Goal: Find specific page/section

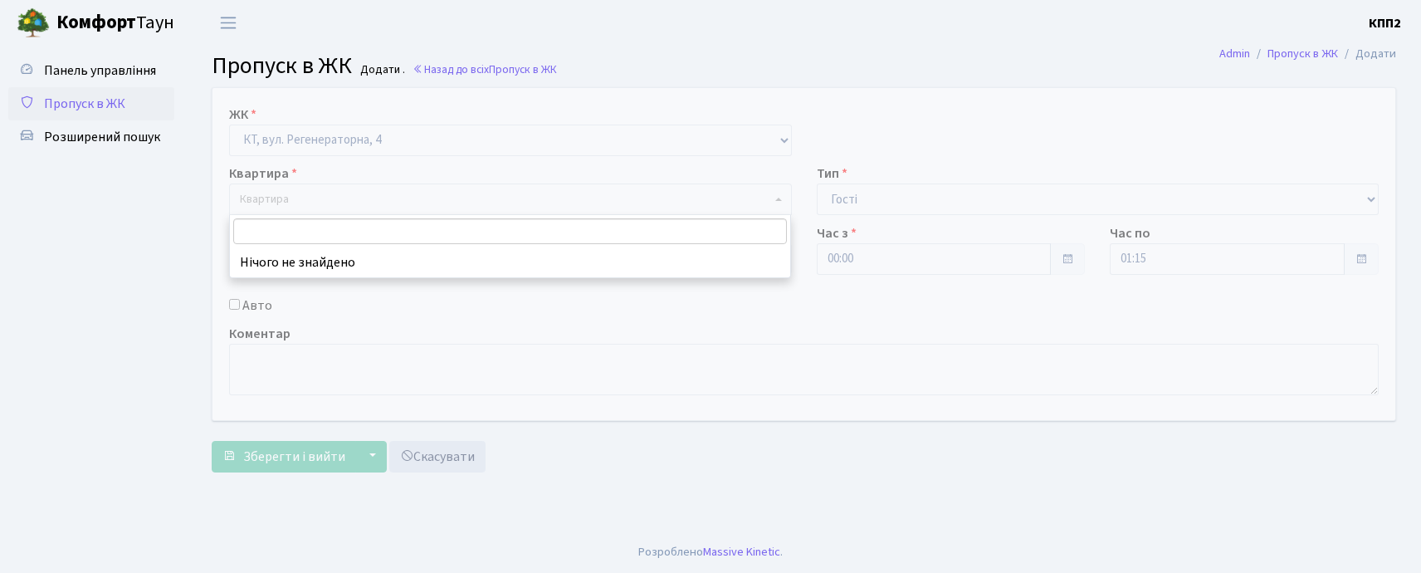
select select "271"
select select "3"
click at [340, 233] on input "search" at bounding box center [510, 231] width 554 height 26
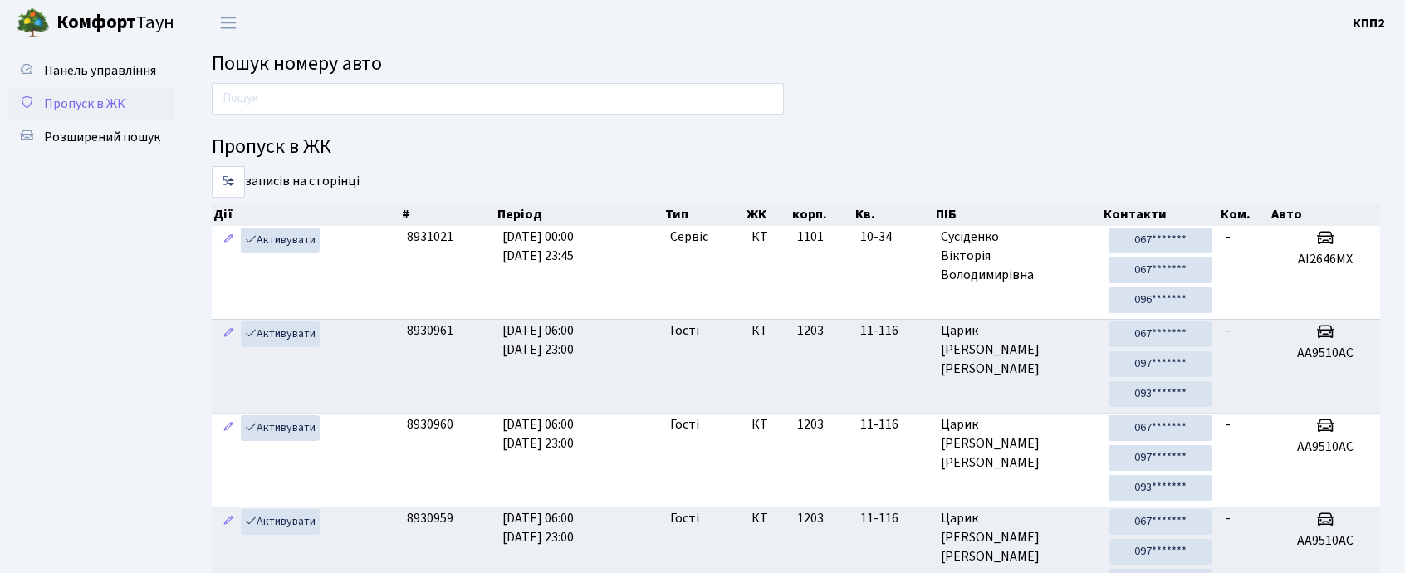
click at [30, 100] on icon at bounding box center [26, 102] width 17 height 16
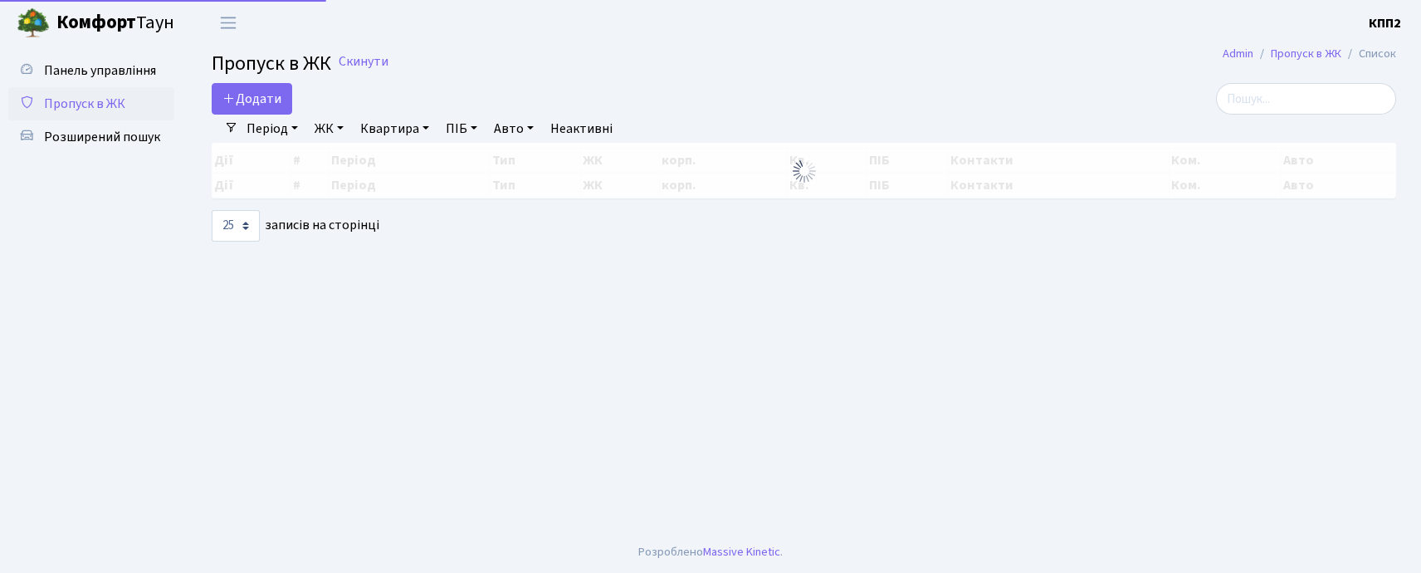
select select "25"
drag, startPoint x: 1286, startPoint y: 90, endPoint x: 1289, endPoint y: 105, distance: 15.2
click at [1289, 105] on input "search" at bounding box center [1306, 99] width 180 height 32
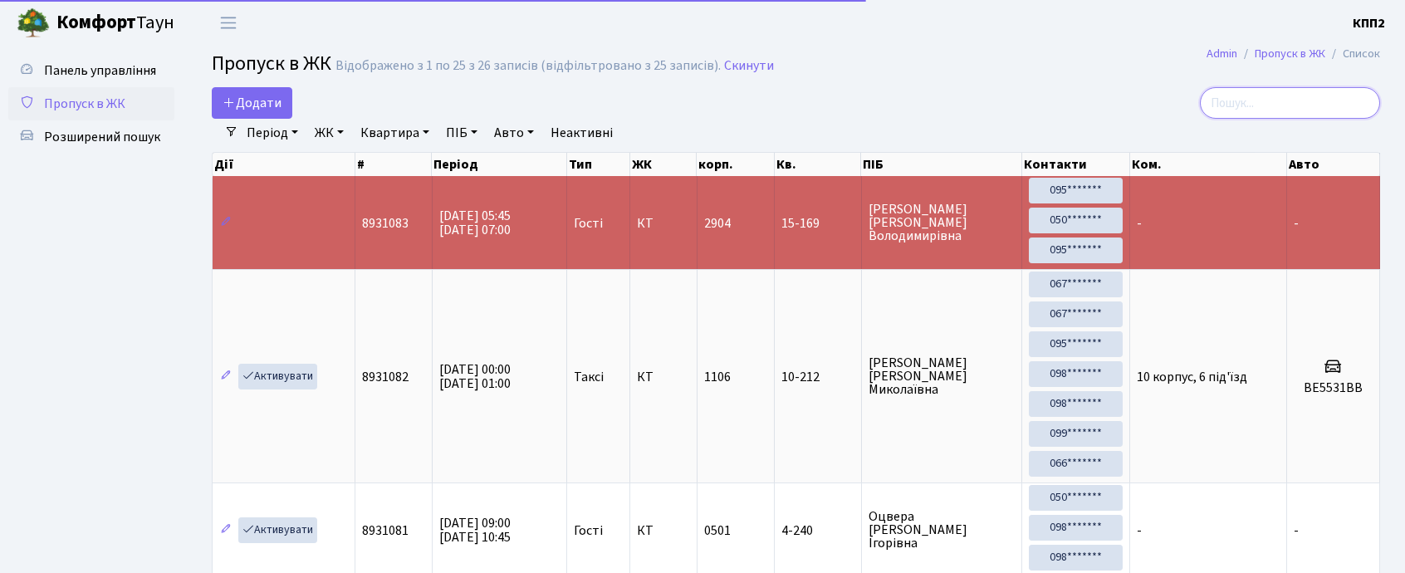
click at [1289, 105] on input "search" at bounding box center [1290, 103] width 180 height 32
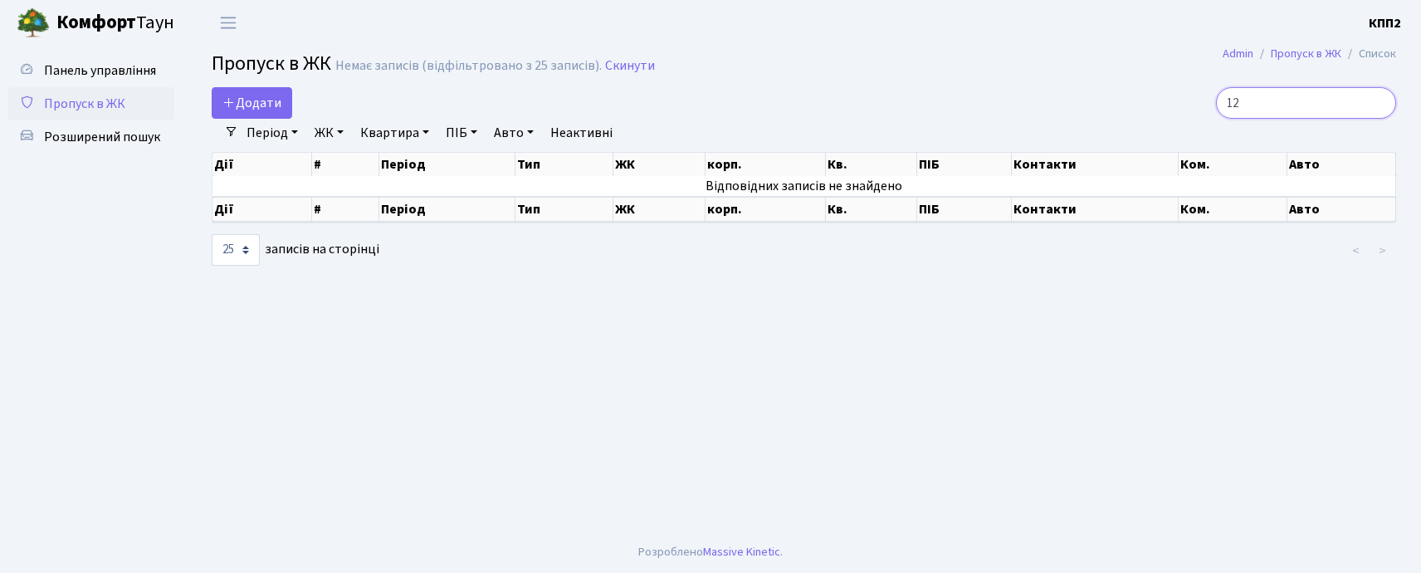
type input "1"
type input "5"
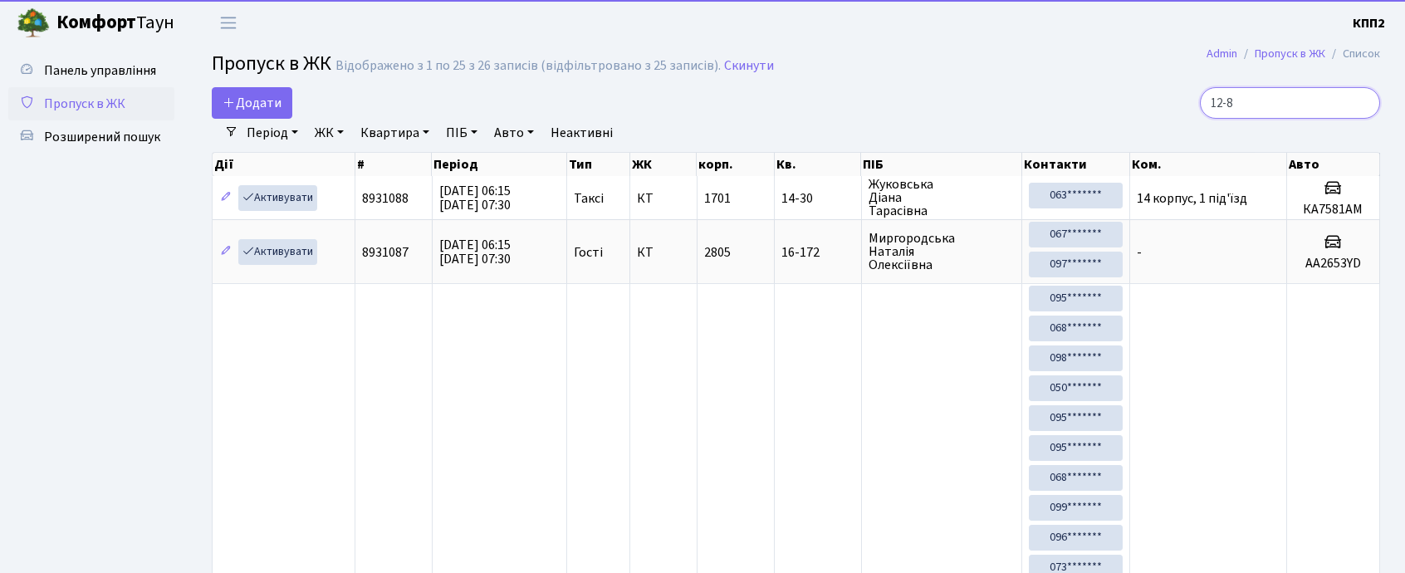
type input "12-85"
